Goal: Contribute content

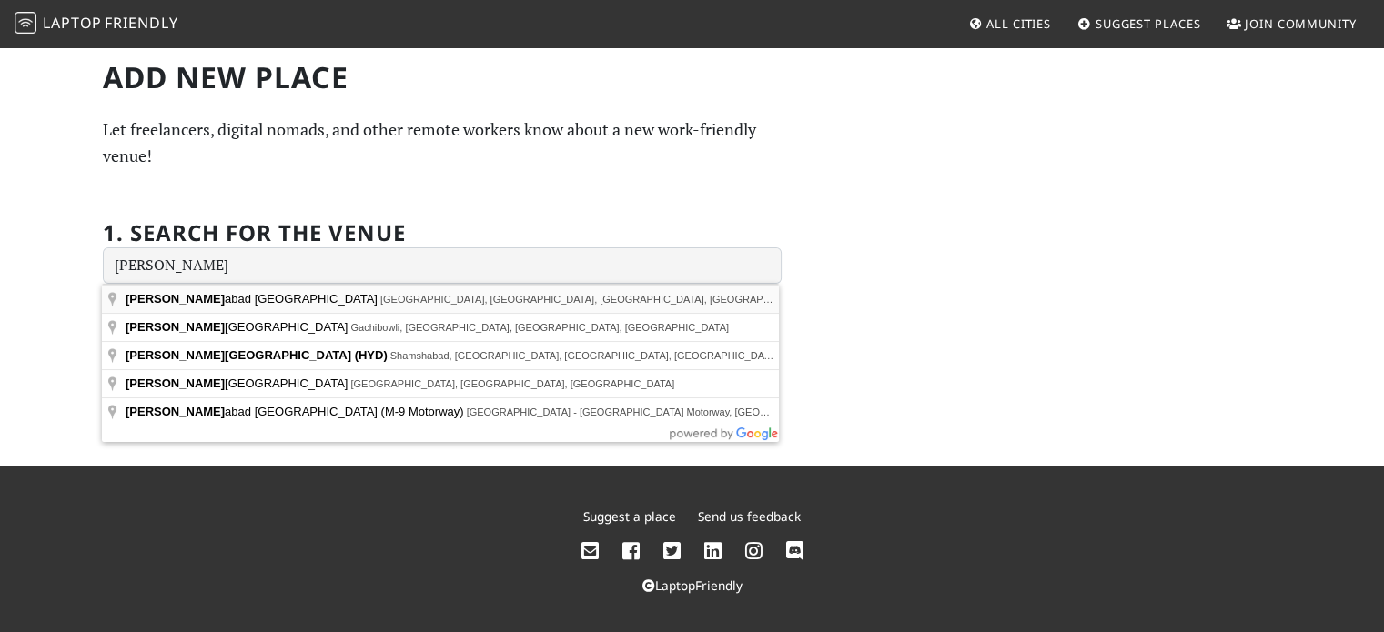
type input "Hyderabad Decan Railway Station, Red Hills, Malakpet, Hyderabad, Telangana, Ind…"
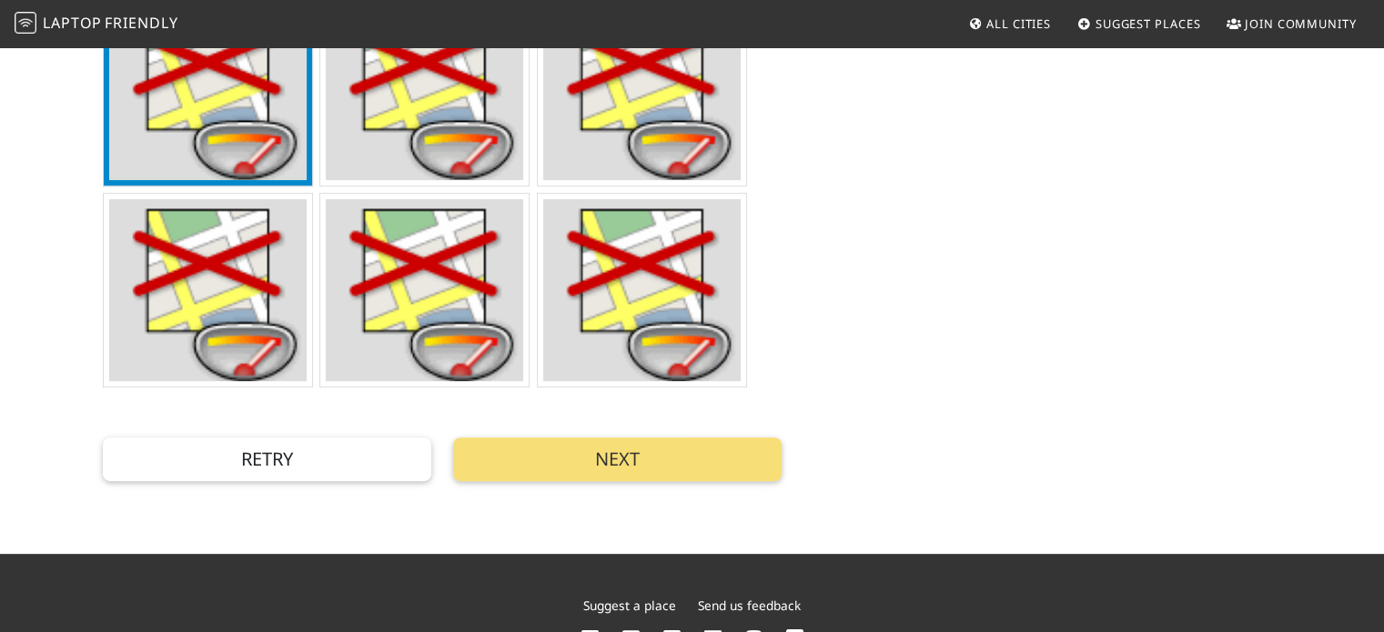
scroll to position [725, 0]
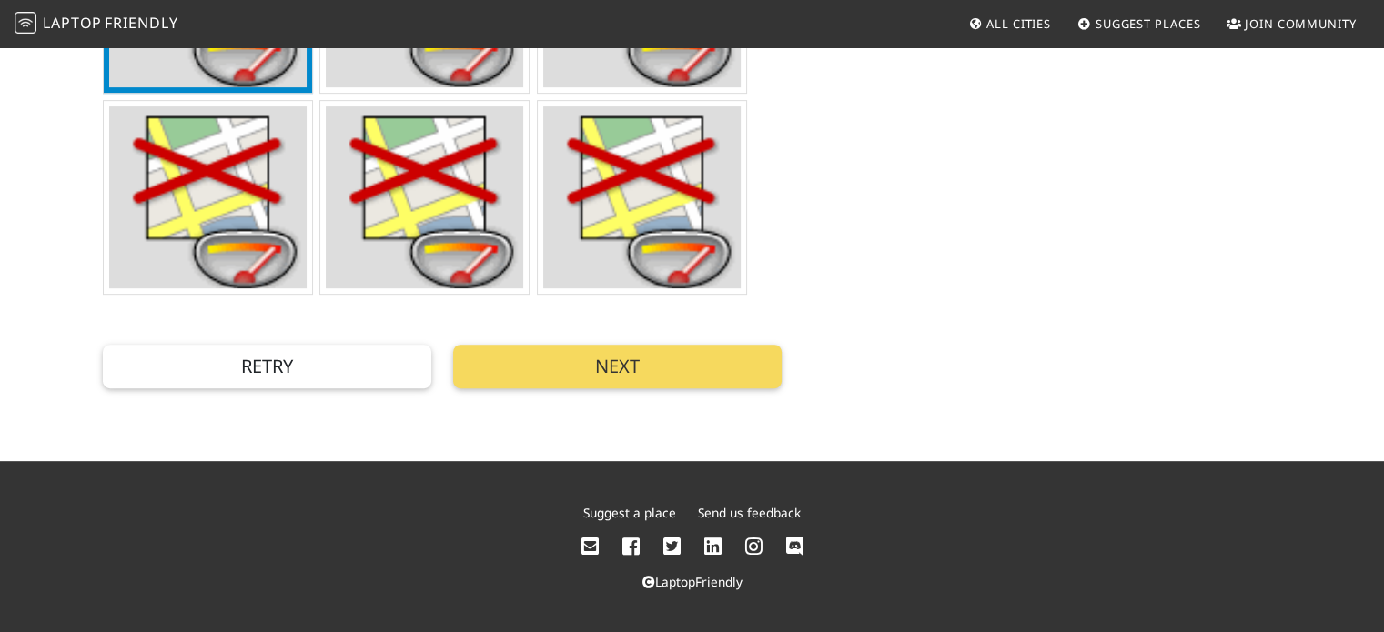
click at [680, 359] on button "Next" at bounding box center [617, 367] width 329 height 44
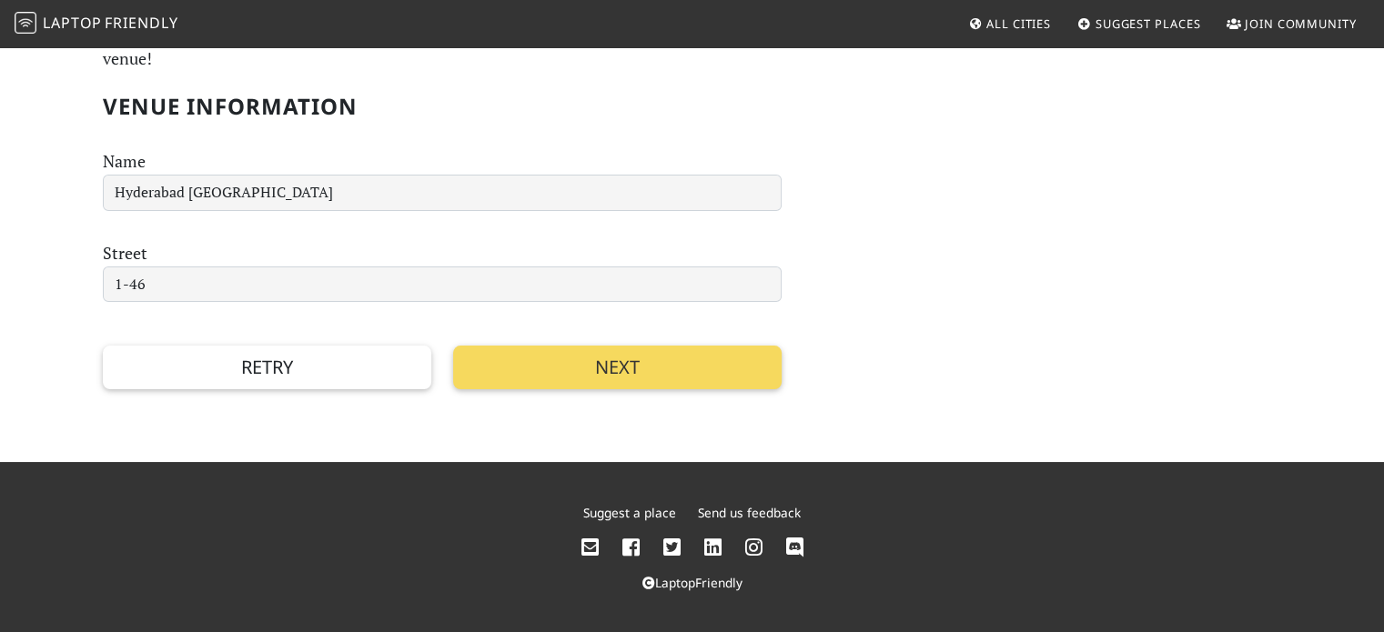
scroll to position [0, 0]
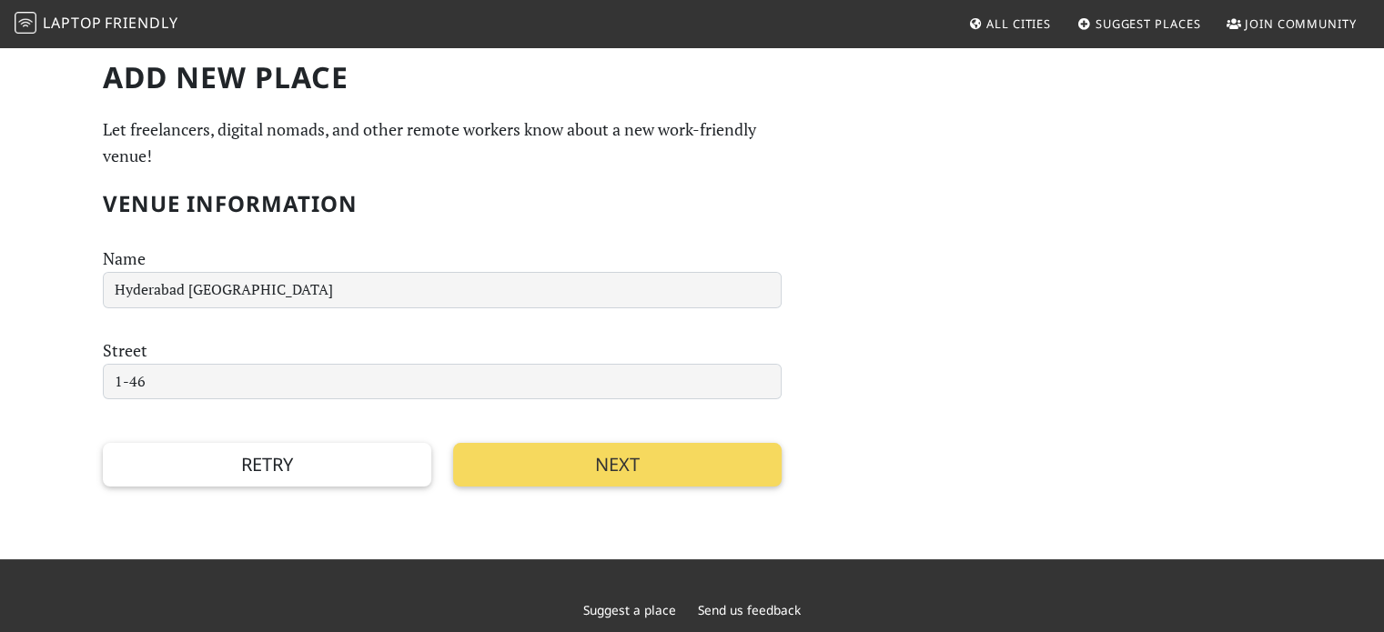
click at [542, 469] on button "Next" at bounding box center [617, 465] width 329 height 44
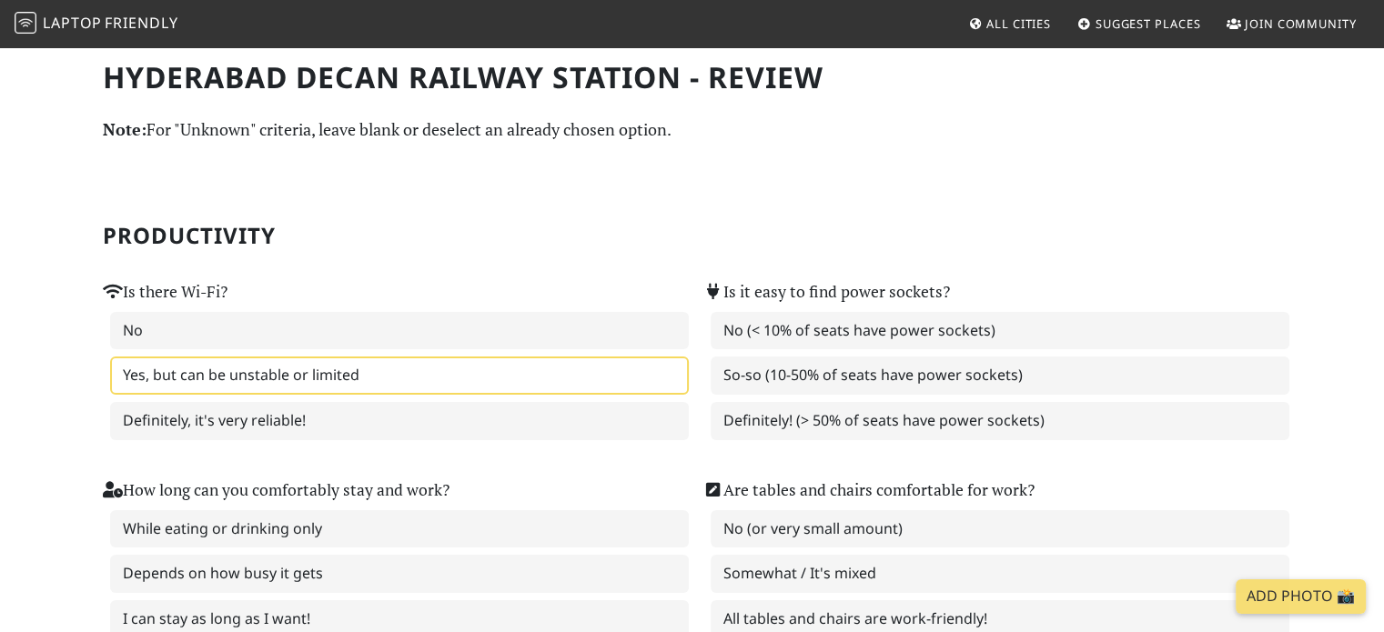
click at [207, 377] on label "Yes, but can be unstable or limited" at bounding box center [399, 376] width 579 height 38
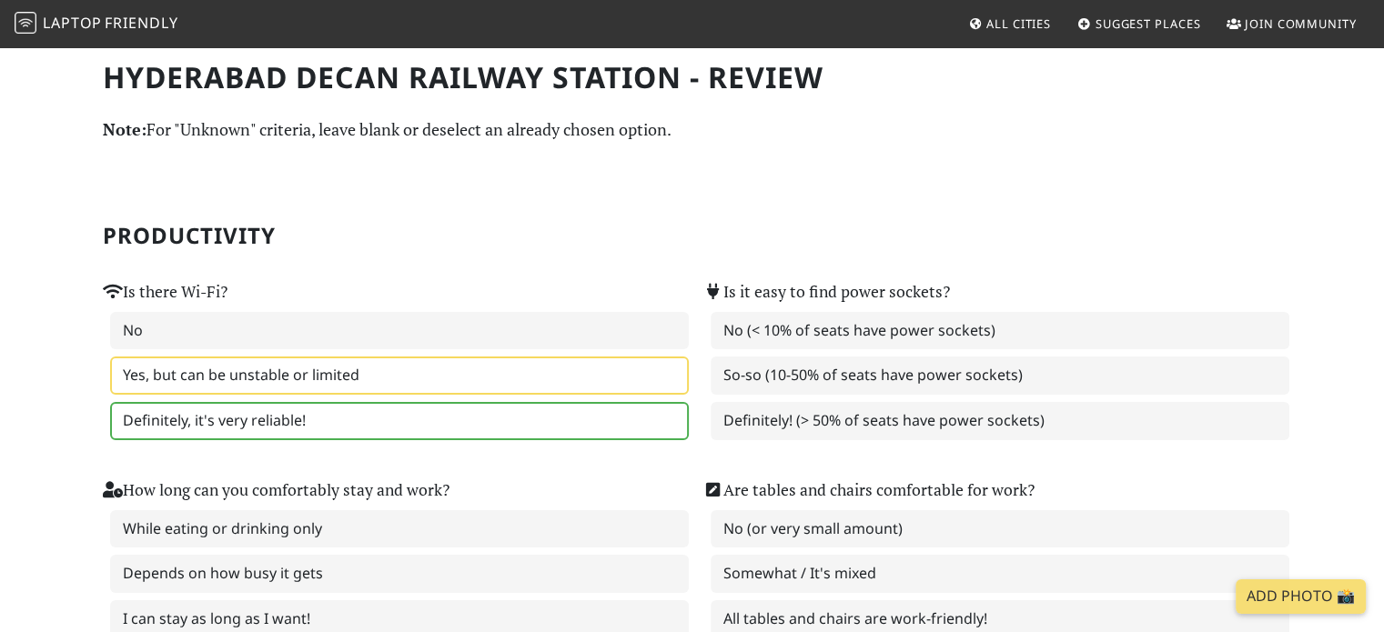
click at [288, 411] on label "Definitely, it's very reliable!" at bounding box center [399, 421] width 579 height 38
click at [618, 381] on label "Yes, but can be unstable or limited" at bounding box center [399, 376] width 579 height 38
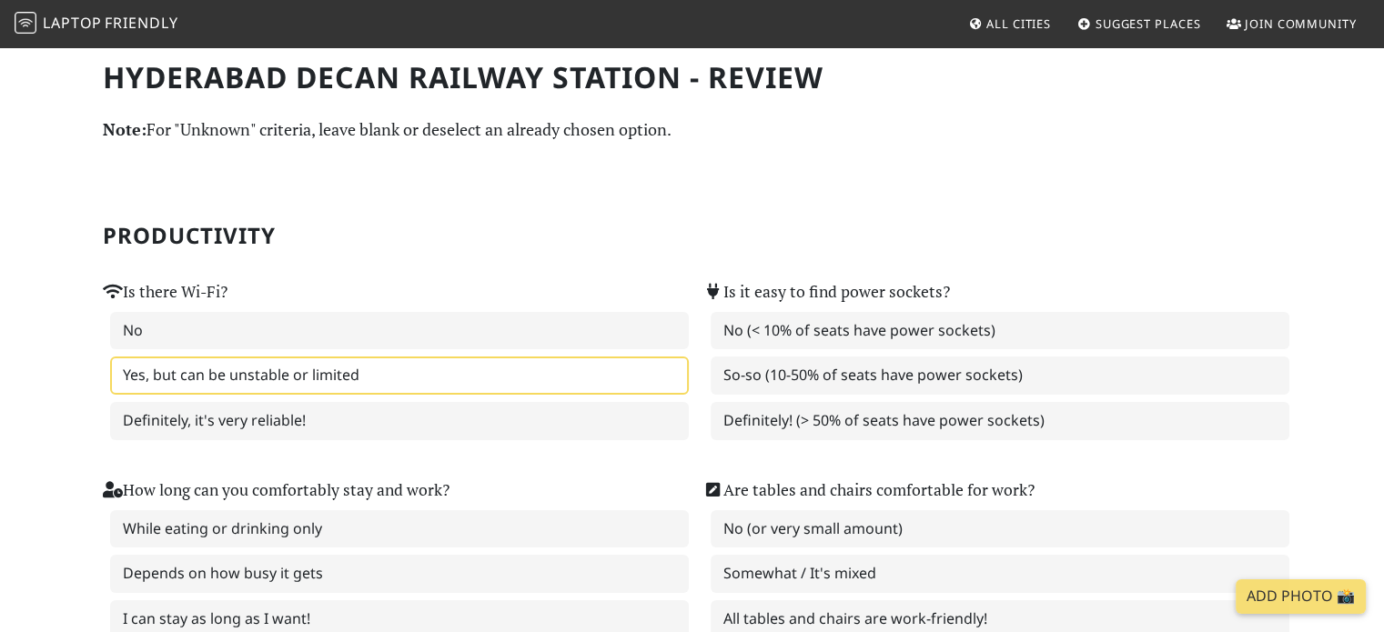
click at [592, 308] on div "Is there Wi-Fi? No Yes, but can be unstable or limited Definitely, it's very re…" at bounding box center [392, 359] width 579 height 162
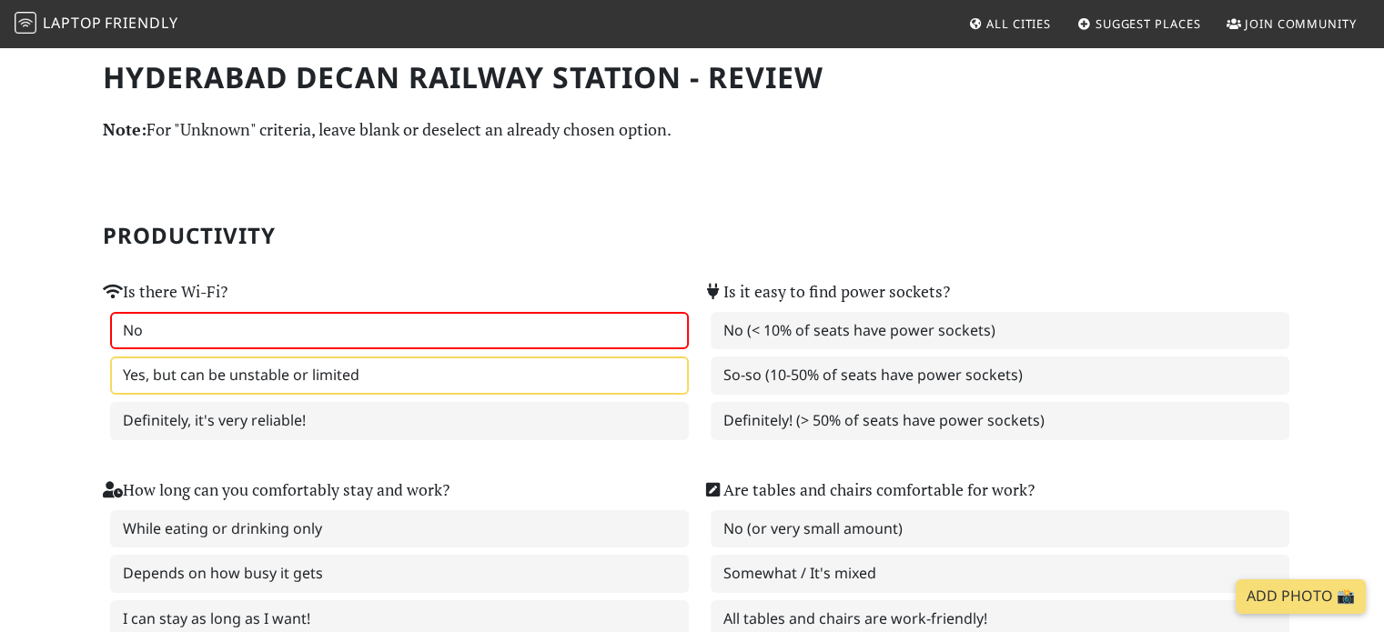
click at [647, 323] on label "No" at bounding box center [399, 331] width 579 height 38
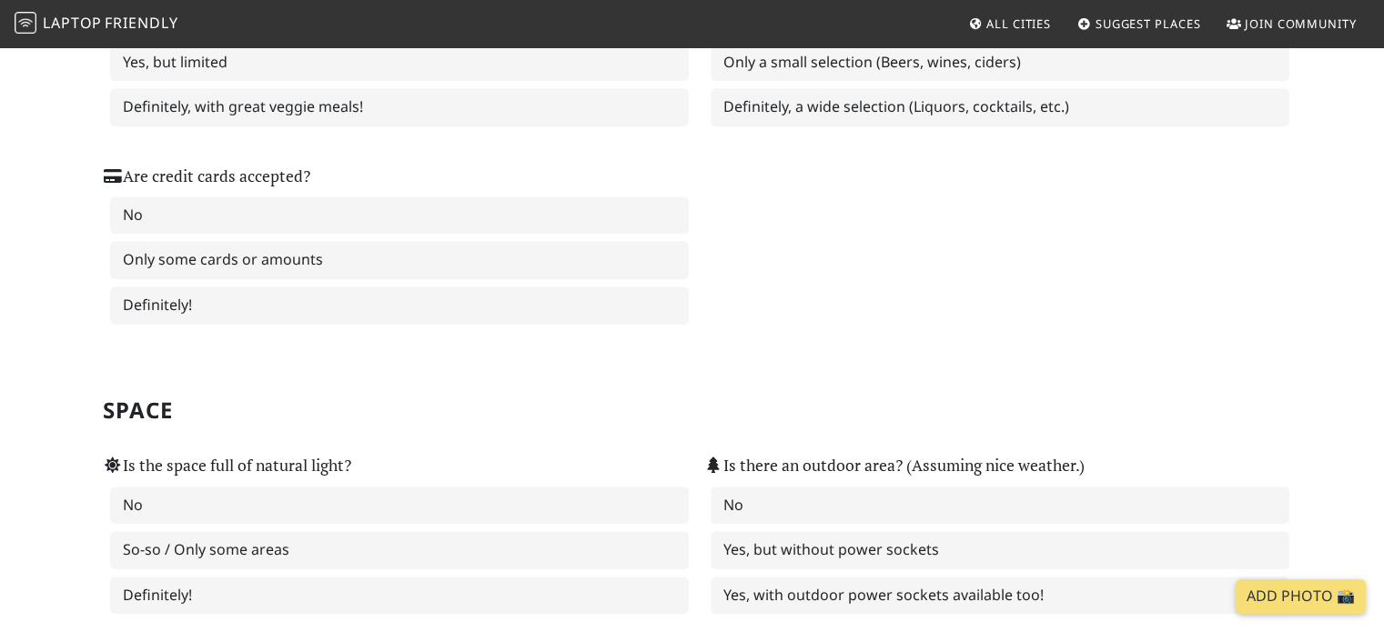
scroll to position [1496, 0]
